Goal: Find specific page/section: Find specific page/section

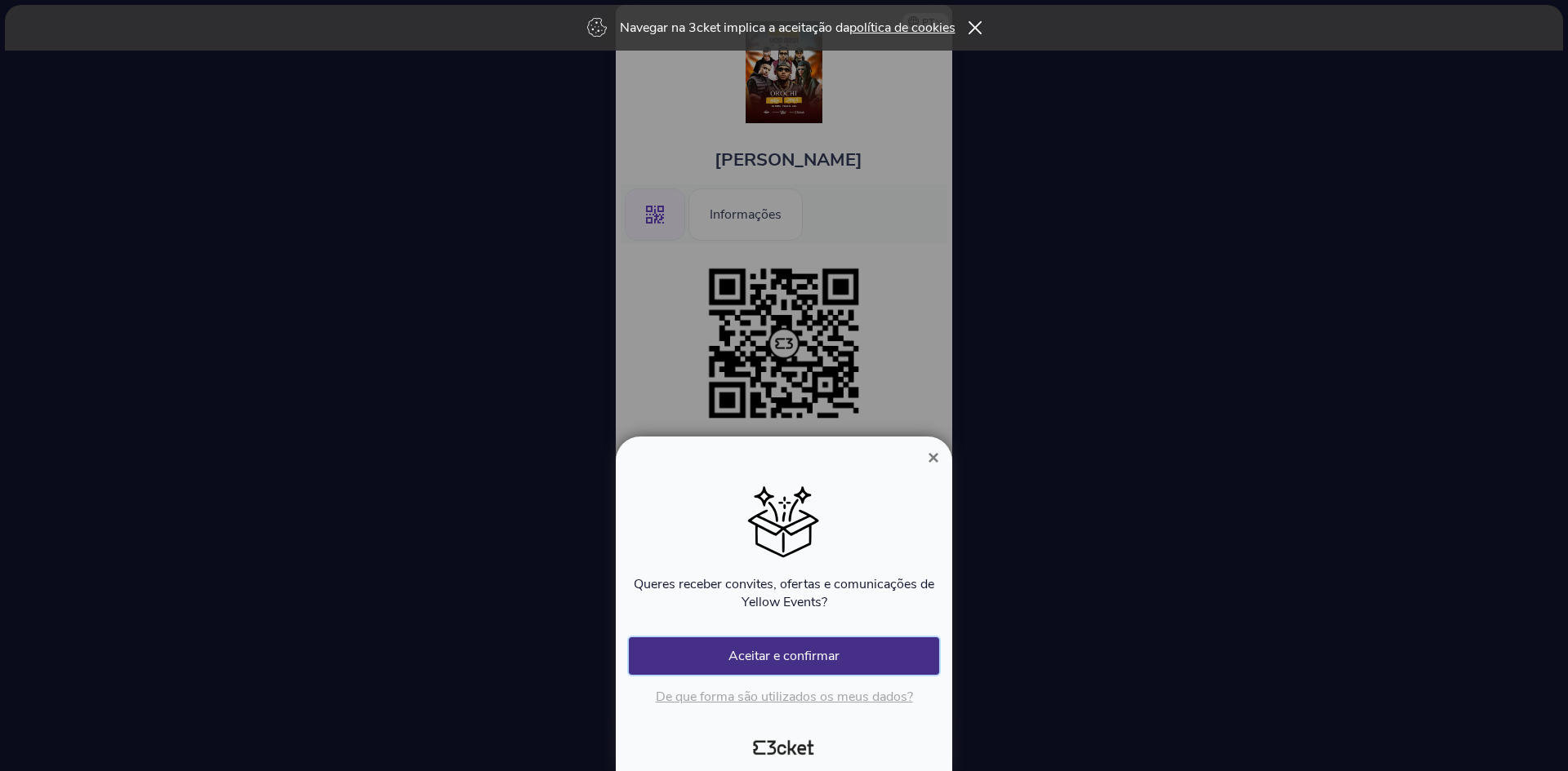
click at [839, 653] on button "Aceitar e confirmar" at bounding box center [784, 656] width 310 height 37
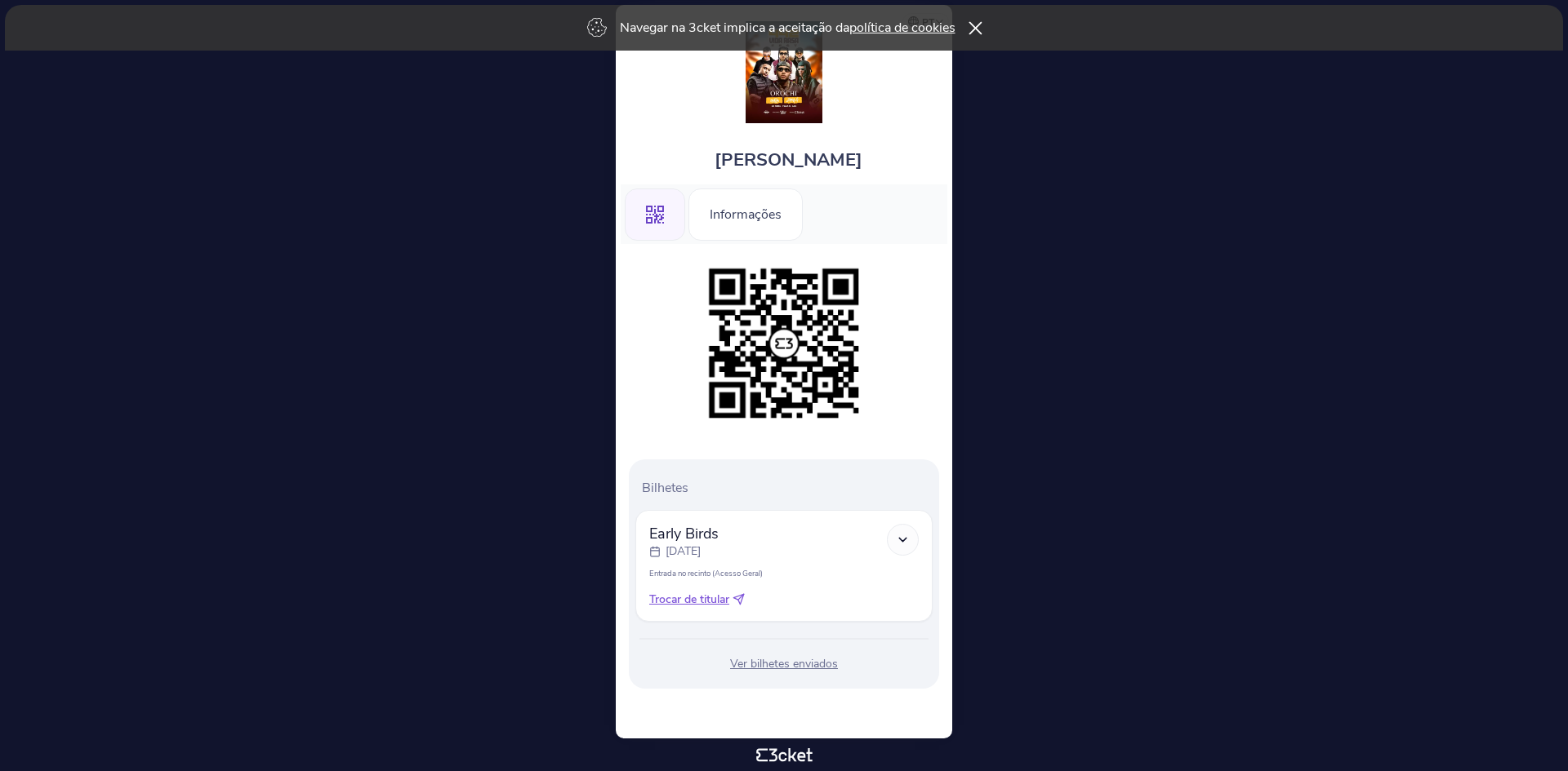
click at [977, 25] on icon at bounding box center [975, 28] width 14 height 13
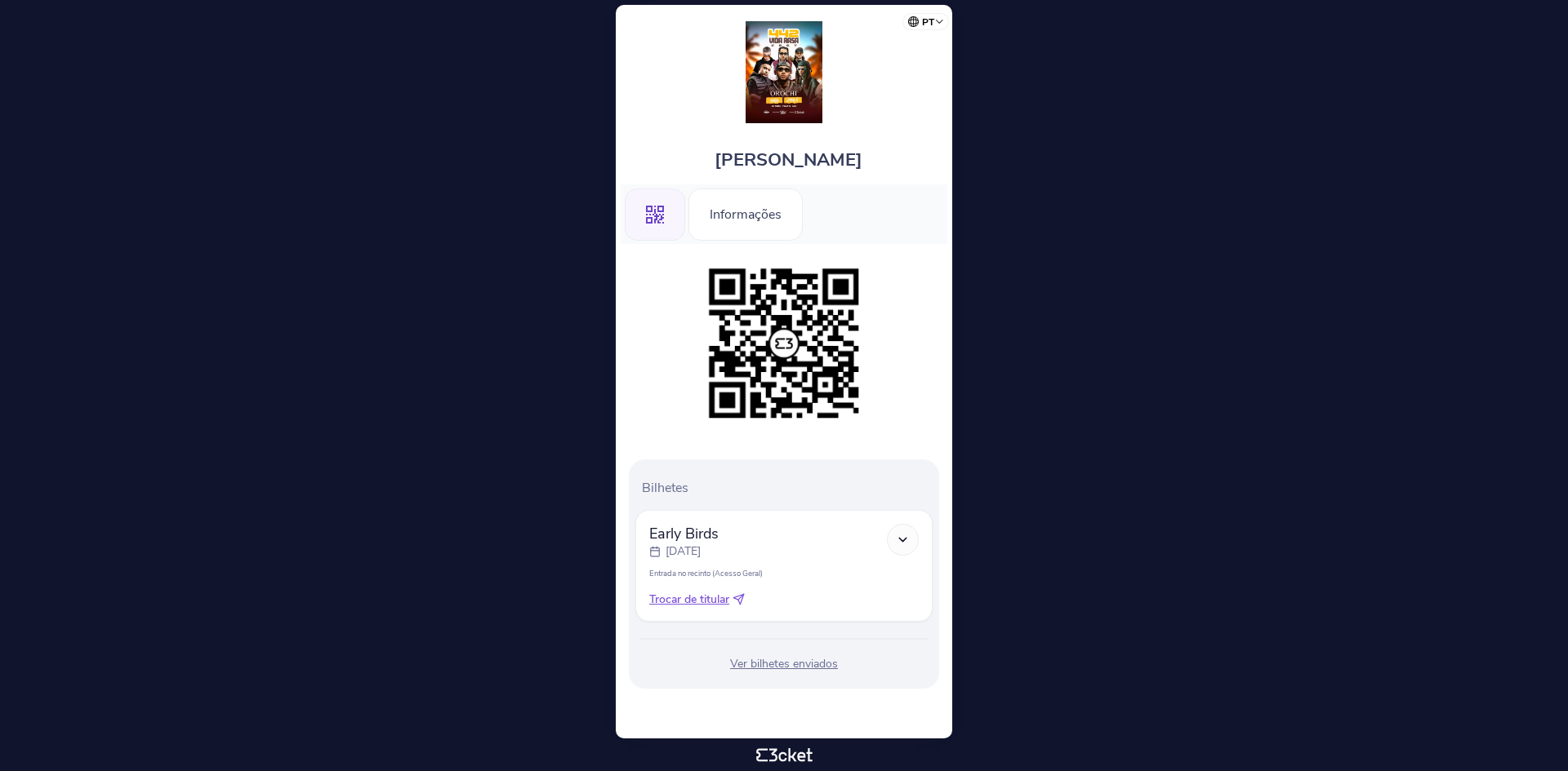
click at [894, 540] on div at bounding box center [903, 540] width 32 height 32
click at [905, 540] on polyline at bounding box center [903, 540] width 7 height 4
click at [903, 535] on icon at bounding box center [903, 539] width 14 height 14
click at [752, 186] on li "Informações" at bounding box center [745, 214] width 115 height 60
click at [742, 214] on div "Informações" at bounding box center [745, 215] width 115 height 52
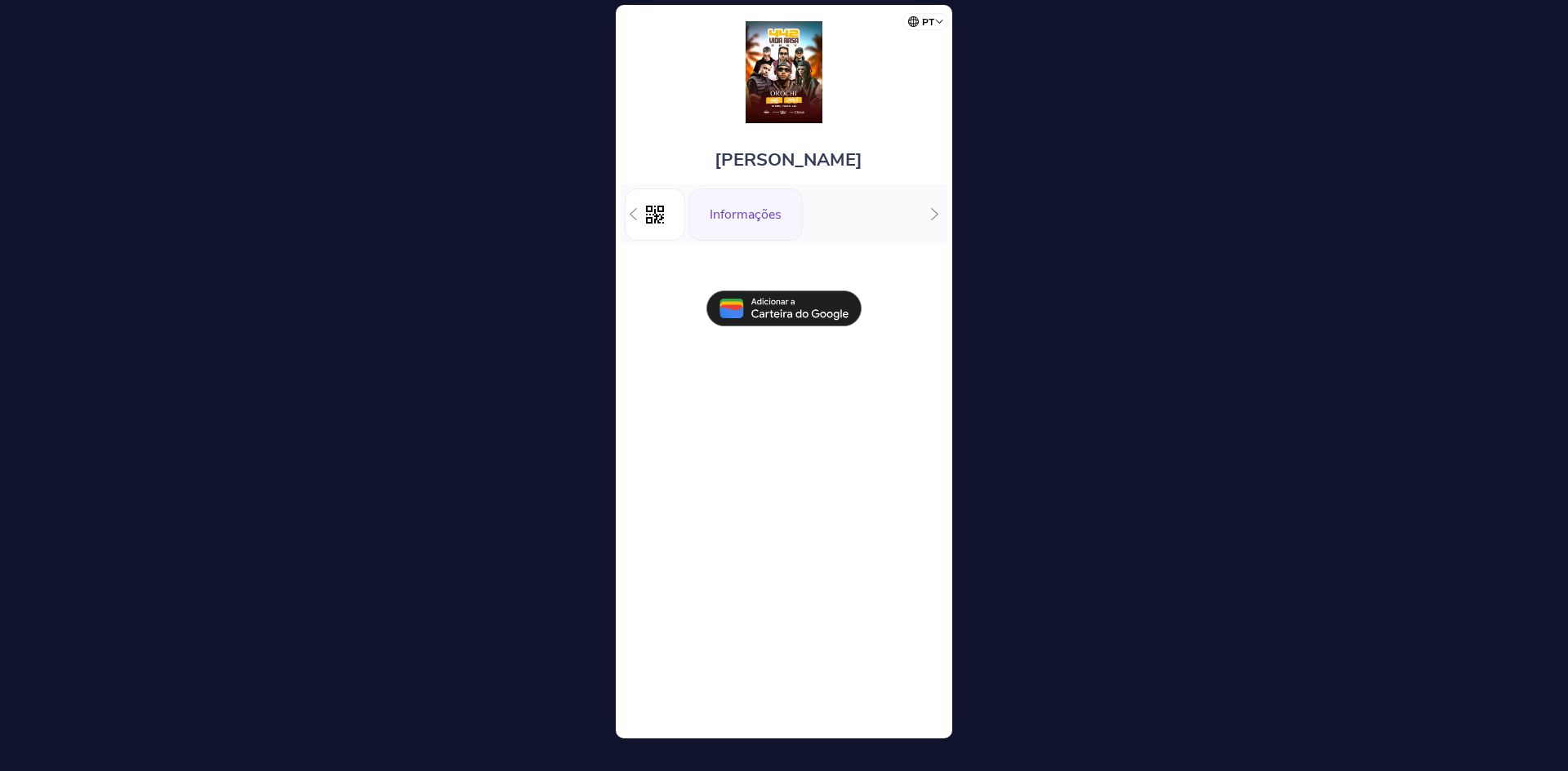
click at [659, 209] on icon at bounding box center [654, 214] width 18 height 18
